Goal: Task Accomplishment & Management: Complete application form

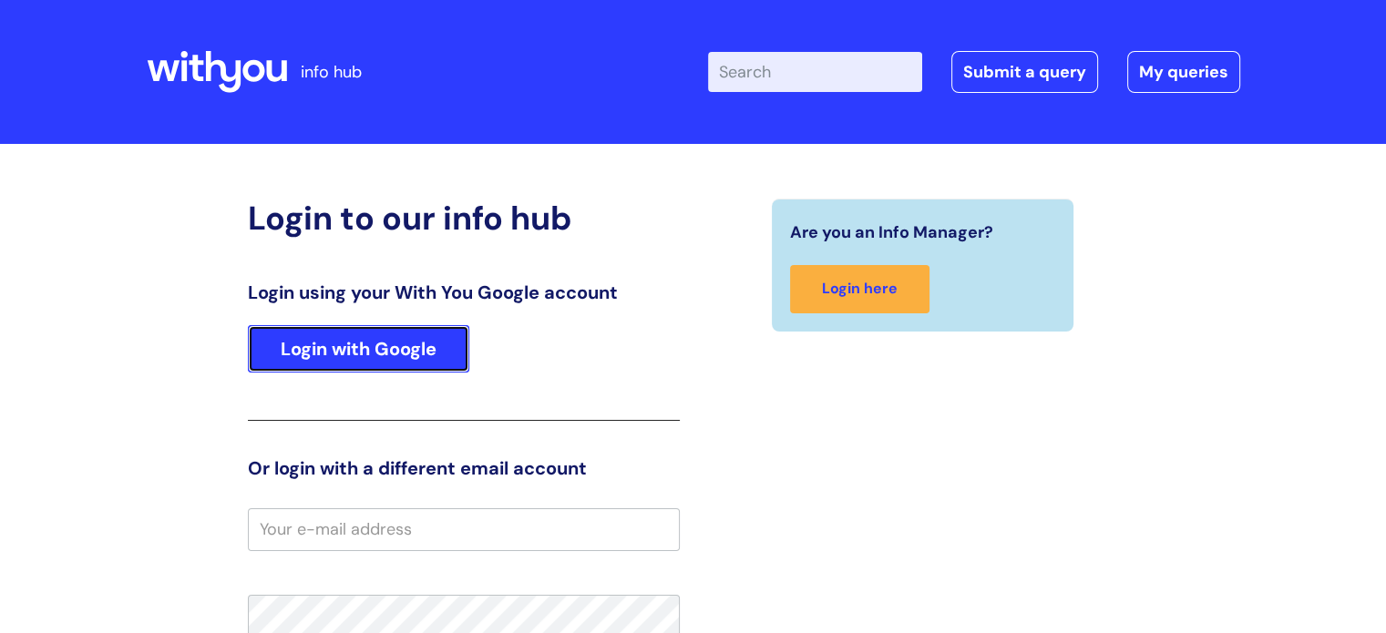
click at [401, 345] on link "Login with Google" at bounding box center [358, 348] width 221 height 47
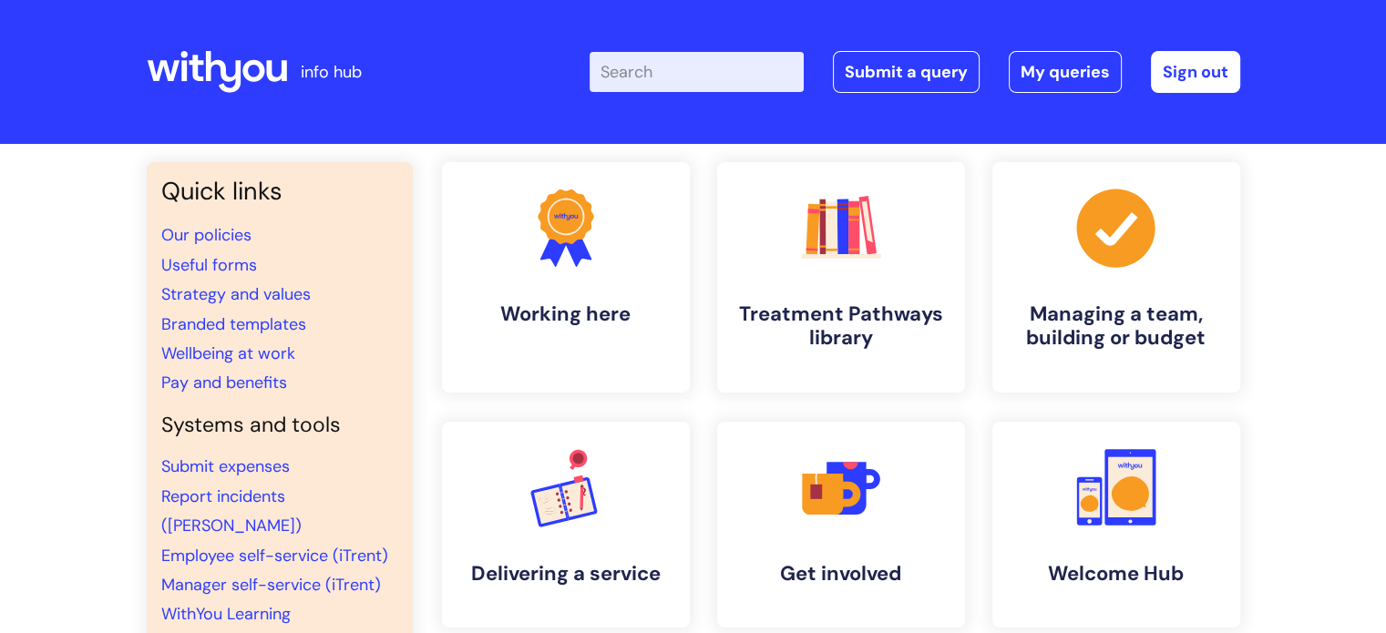
click at [778, 57] on input "Enter your search term here..." at bounding box center [697, 72] width 214 height 40
click at [892, 71] on link "Submit a query" at bounding box center [906, 72] width 147 height 42
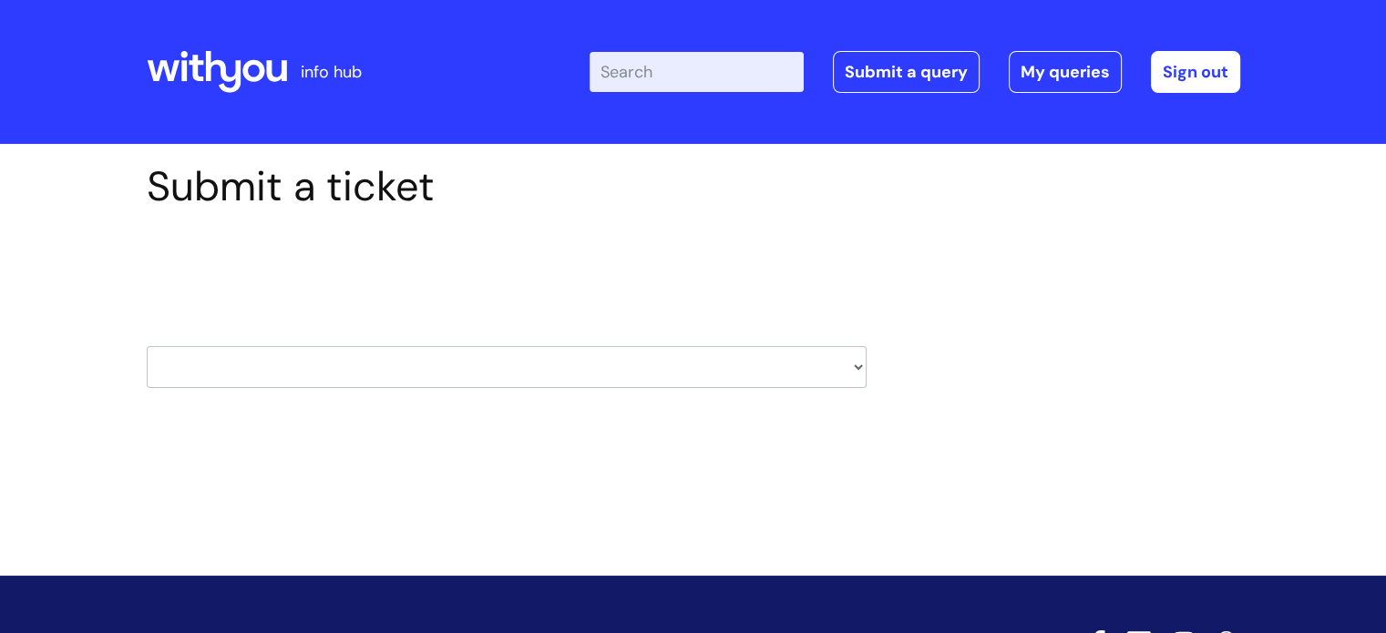
click at [772, 382] on select "HR / People IT and Support Clinical Drug Alerts Finance Accounts Data Support T…" at bounding box center [507, 367] width 720 height 42
select select "systems"
click at [147, 346] on select "HR / People IT and Support Clinical Drug Alerts Finance Accounts Data Support T…" at bounding box center [507, 367] width 720 height 42
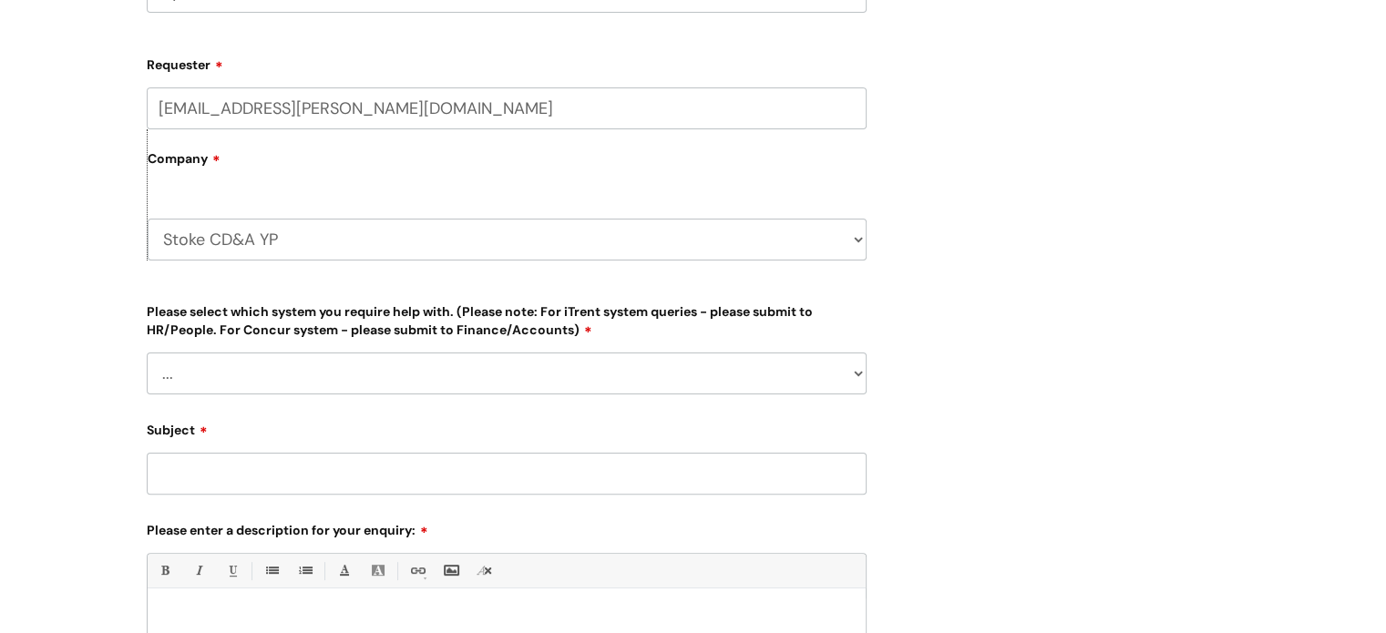
scroll to position [377, 0]
click at [788, 399] on form "Requester hope.edwards@wearewithyou.org.uk Company Stoke CD&A YP WithYou Curren…" at bounding box center [507, 457] width 720 height 820
click at [795, 380] on select "... Ulysses Helpdesk Monday.com Nebula fault ILLY CarePath fault Halo fault E-c…" at bounding box center [507, 372] width 720 height 42
select select "Ulysses"
click at [147, 351] on select "... Ulysses Helpdesk Monday.com Nebula fault ILLY CarePath fault Halo fault E-c…" at bounding box center [507, 372] width 720 height 42
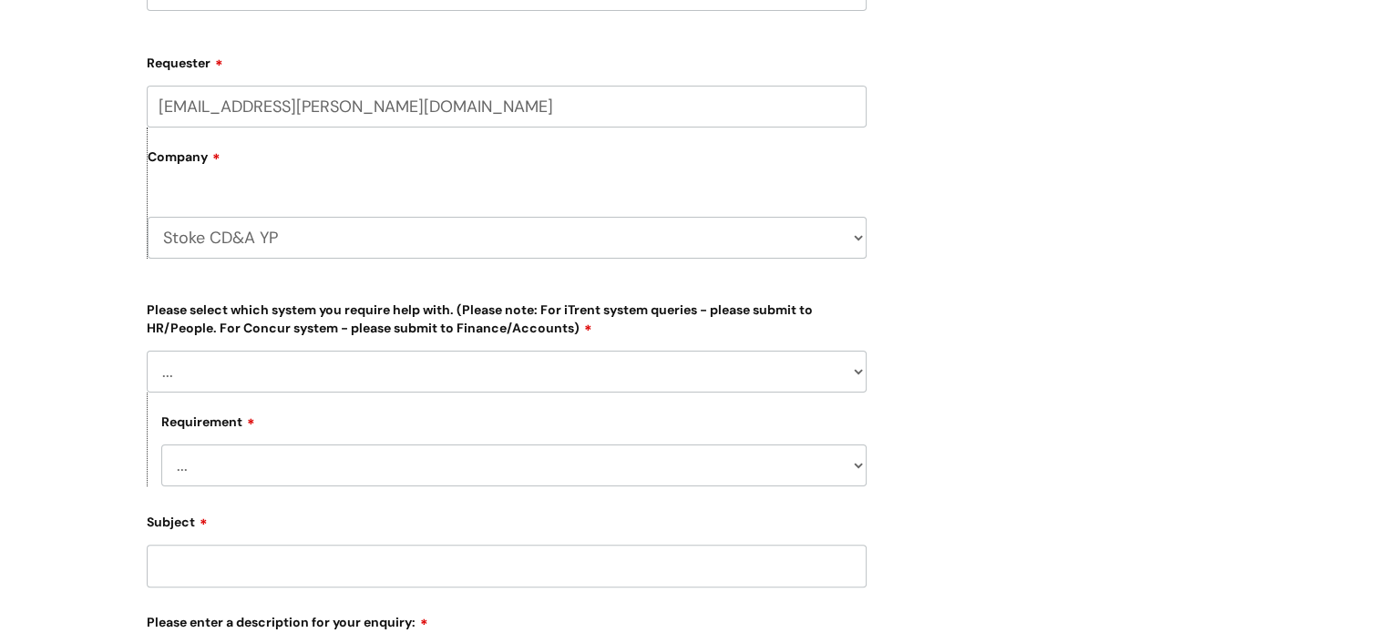
click at [638, 449] on select "... Login required Data report assistance Reporting a fault" at bounding box center [513, 466] width 705 height 42
select select "Reporting a fault"
click at [161, 445] on select "... Login required Data report assistance Reporting a fault" at bounding box center [513, 466] width 705 height 42
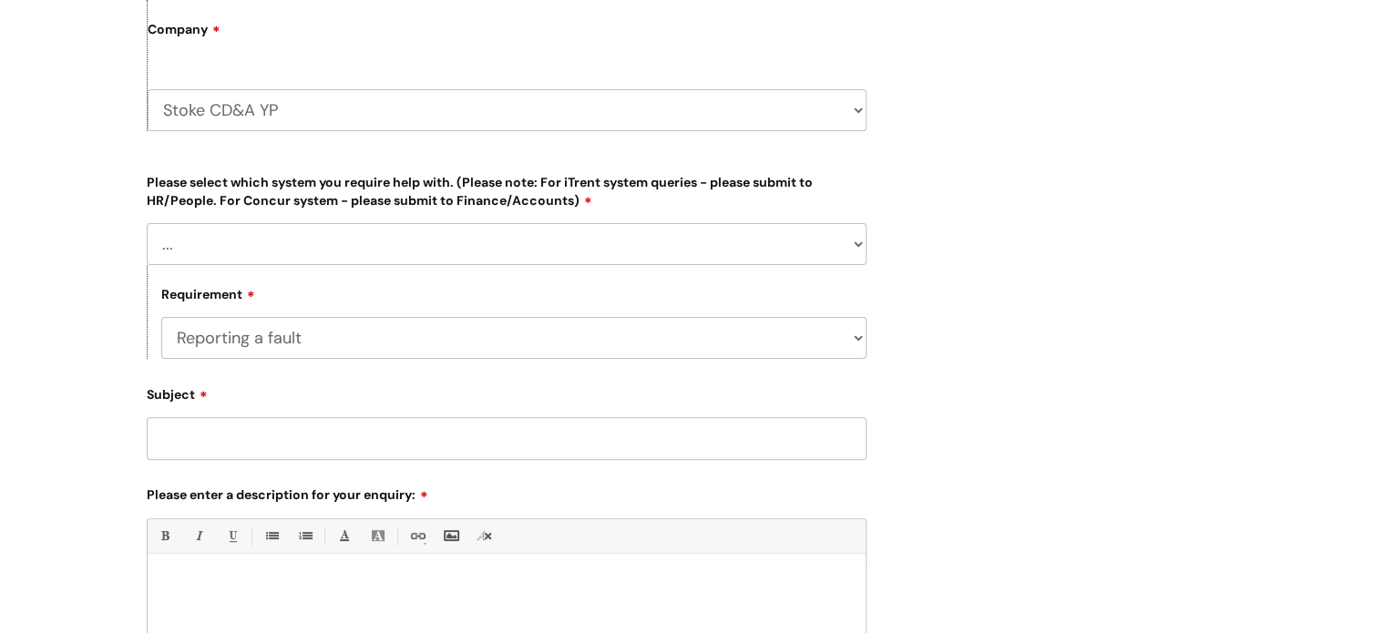
click at [608, 455] on input "Subject" at bounding box center [507, 438] width 720 height 42
type input "Remove info only"
click at [602, 567] on div at bounding box center [507, 626] width 718 height 126
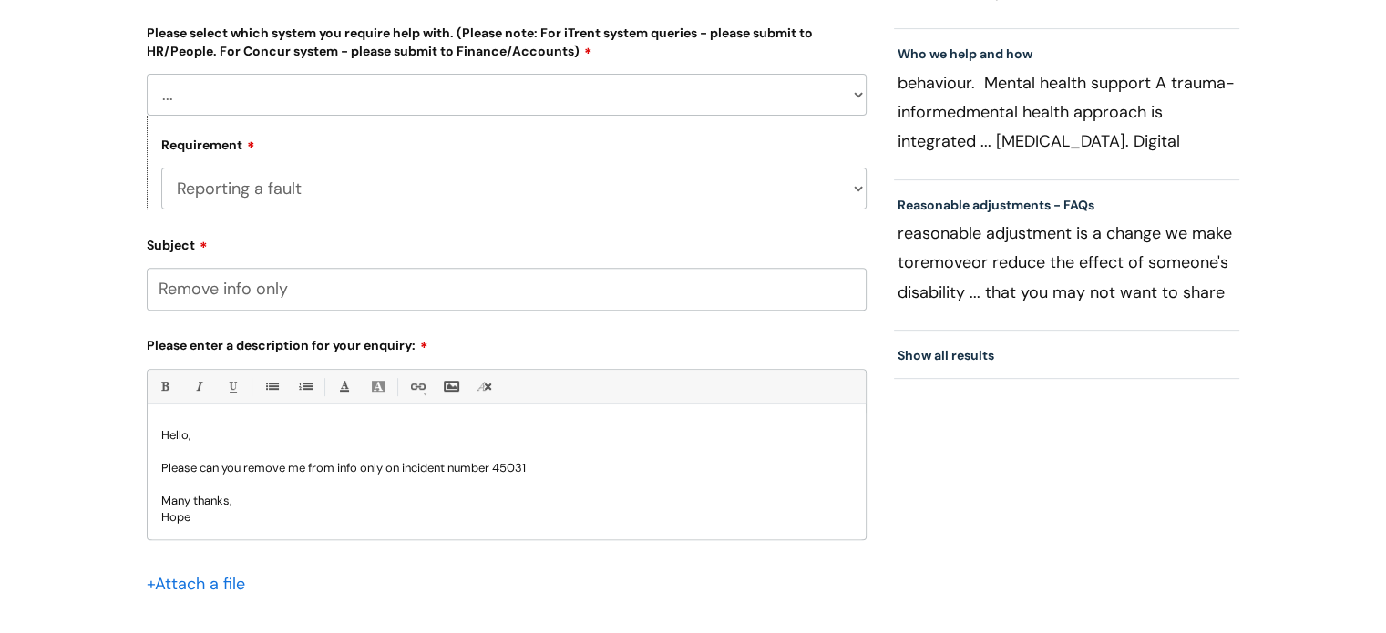
scroll to position [740, 0]
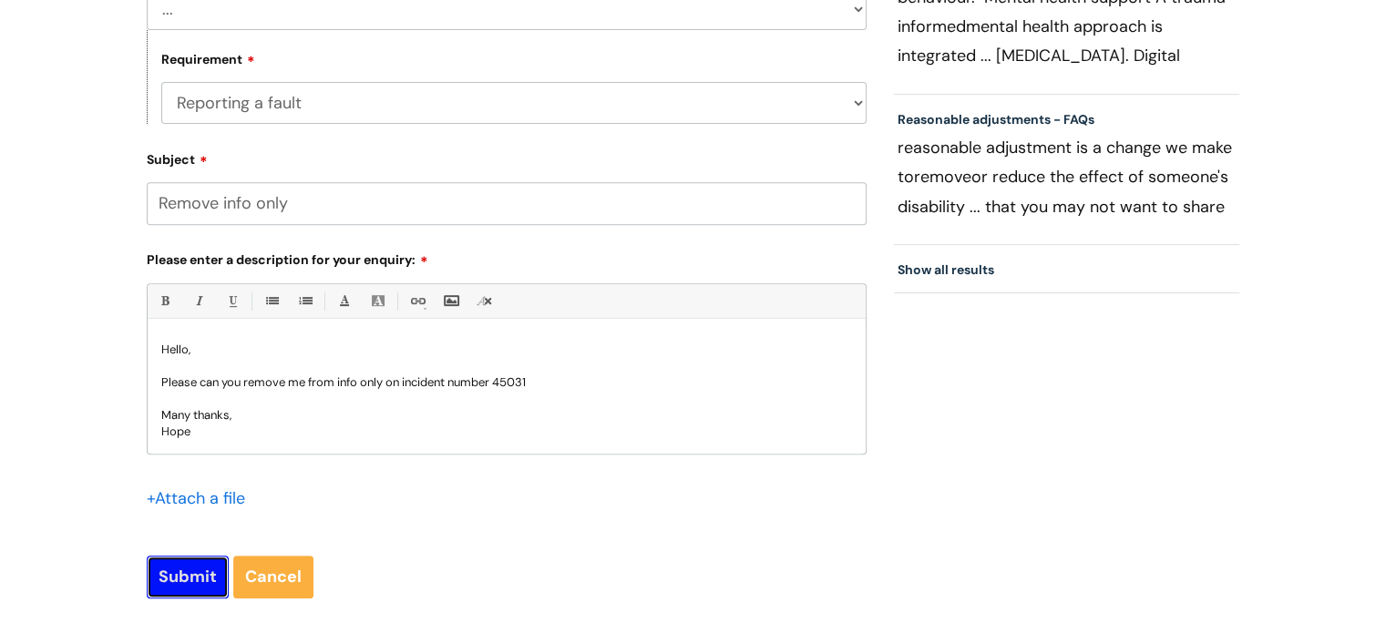
click at [209, 570] on input "Submit" at bounding box center [188, 577] width 82 height 42
type input "Please Wait..."
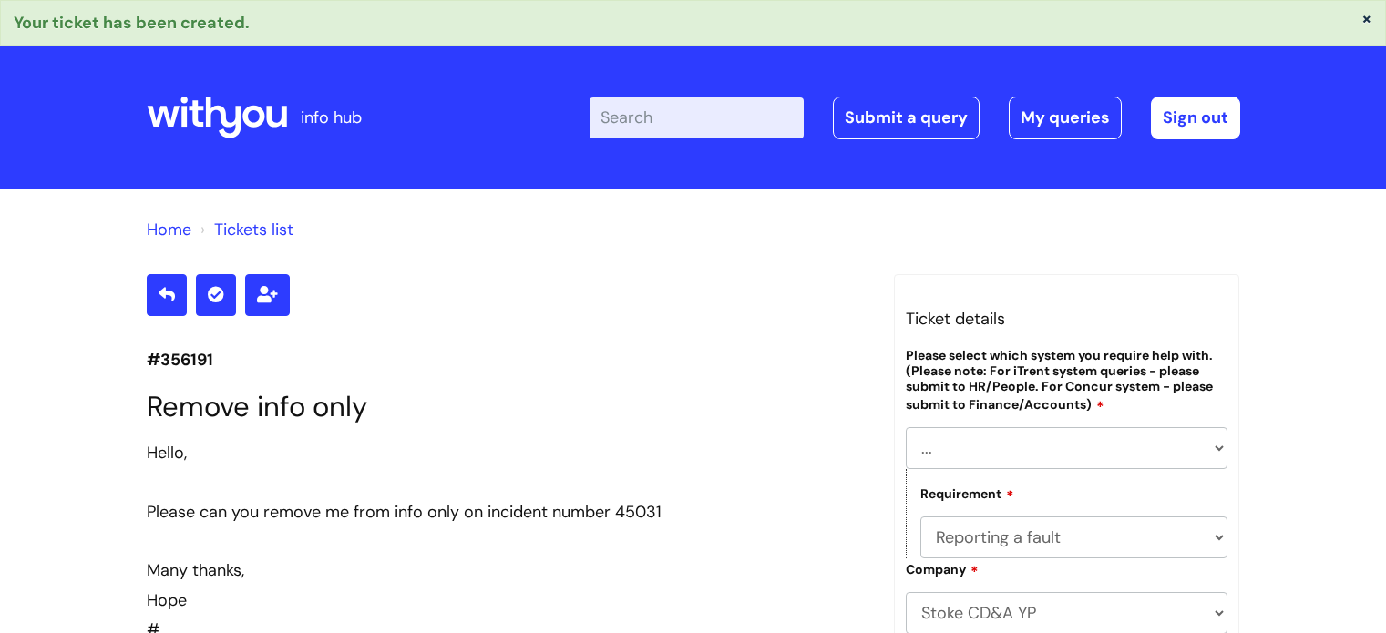
select select "[PERSON_NAME]"
select select "Reporting a fault"
